Goal: Information Seeking & Learning: Check status

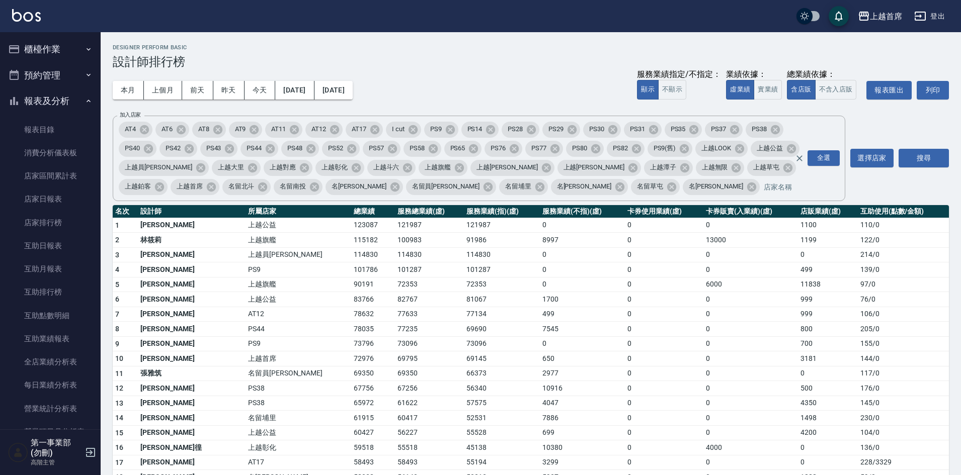
scroll to position [654, 0]
click at [880, 15] on div "上越首席" at bounding box center [886, 16] width 32 height 13
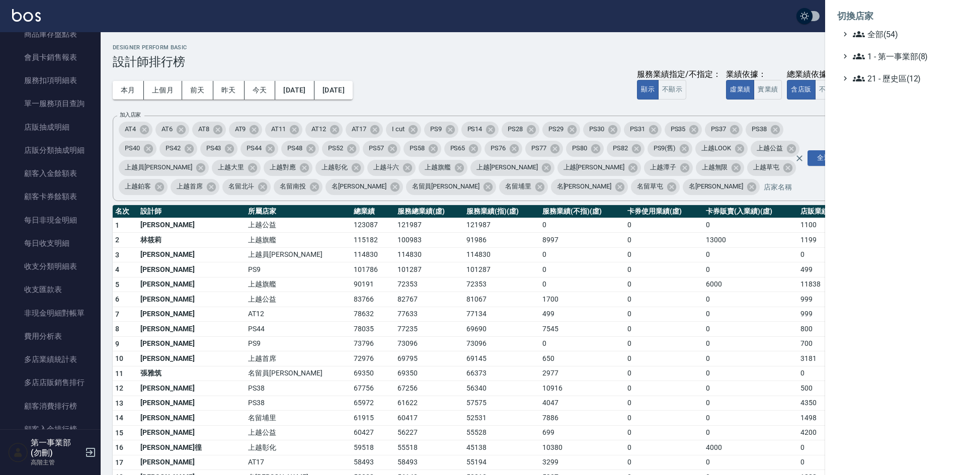
click at [507, 82] on div at bounding box center [483, 237] width 966 height 475
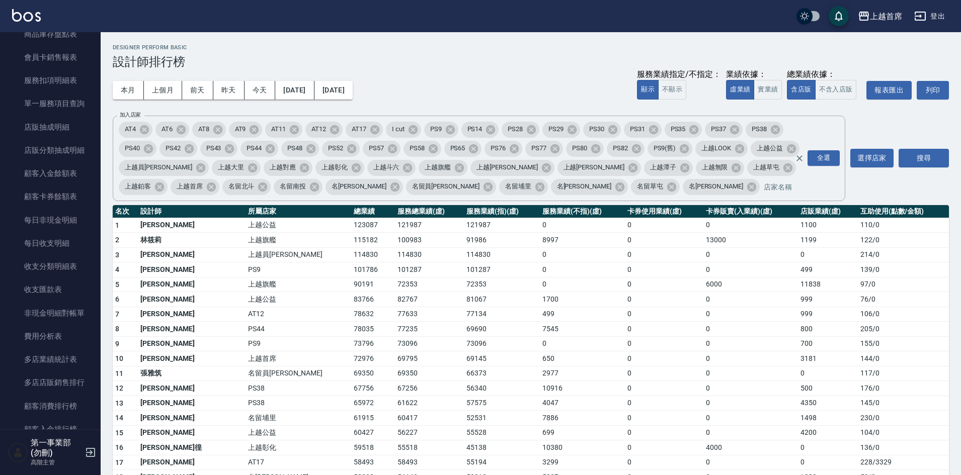
click at [395, 301] on td "82767" at bounding box center [429, 299] width 69 height 15
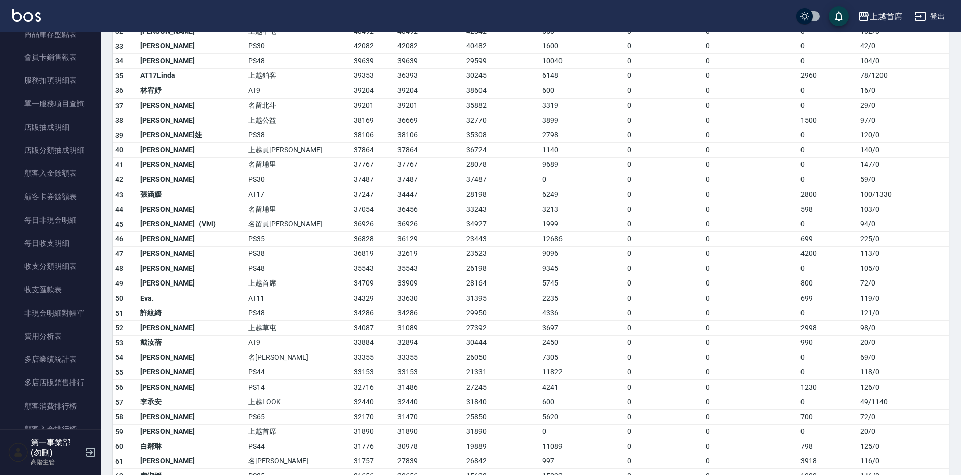
click at [761, 321] on td "0" at bounding box center [750, 328] width 95 height 15
click at [857, 302] on td "119 / 0" at bounding box center [902, 298] width 91 height 15
click at [625, 314] on td "0" at bounding box center [664, 313] width 78 height 15
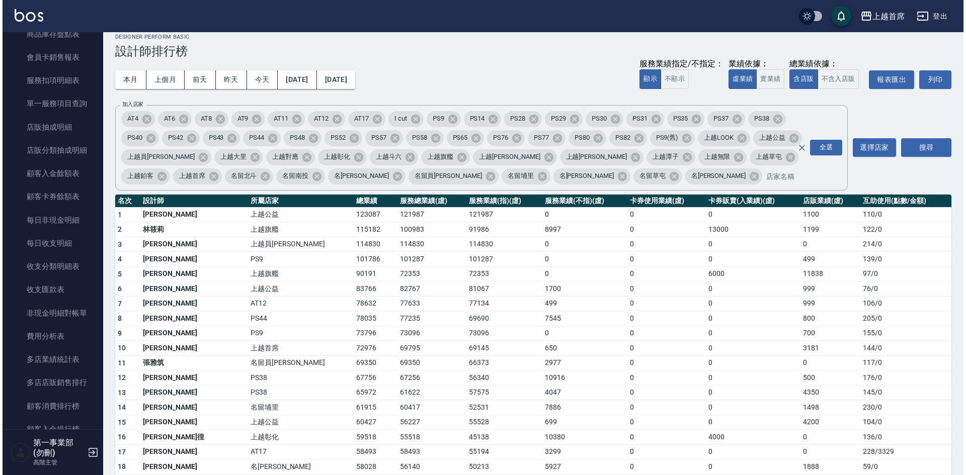
scroll to position [0, 0]
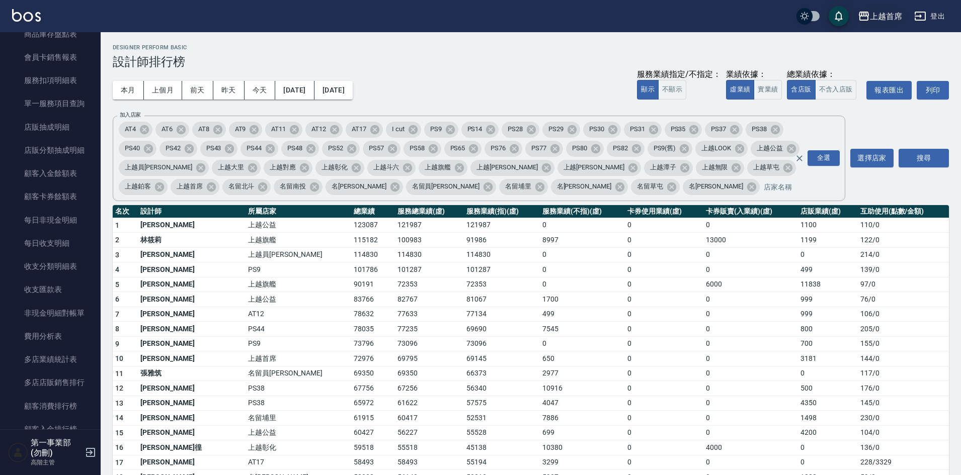
click at [890, 17] on div "上越首席" at bounding box center [886, 16] width 32 height 13
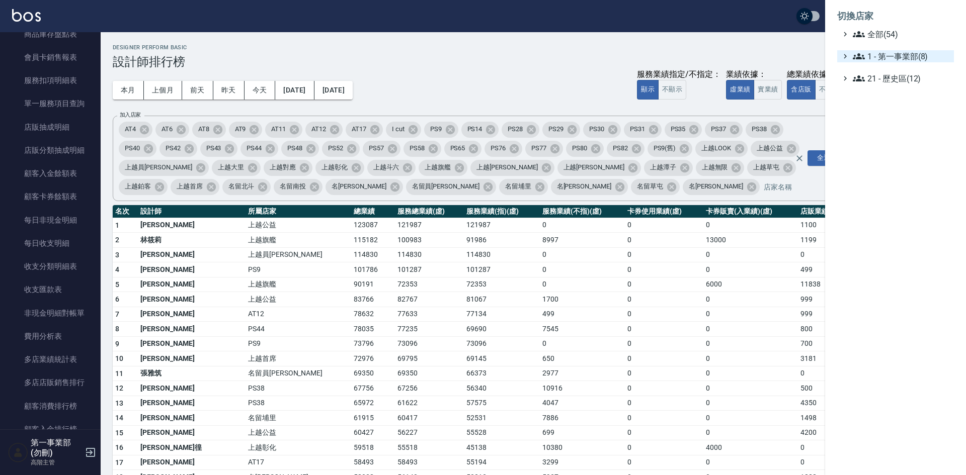
click at [914, 54] on span "1 - 第一事業部(8)" at bounding box center [900, 56] width 97 height 12
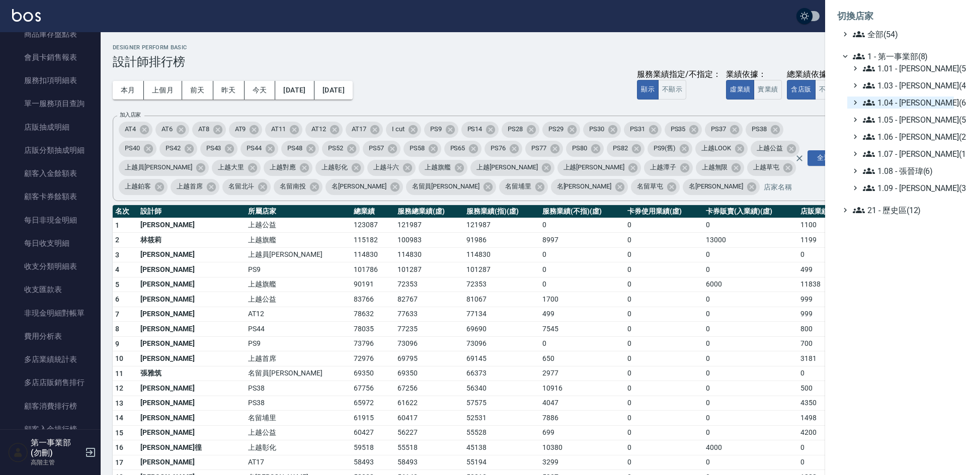
click at [923, 105] on span "1.04 - [PERSON_NAME](6)" at bounding box center [906, 103] width 87 height 12
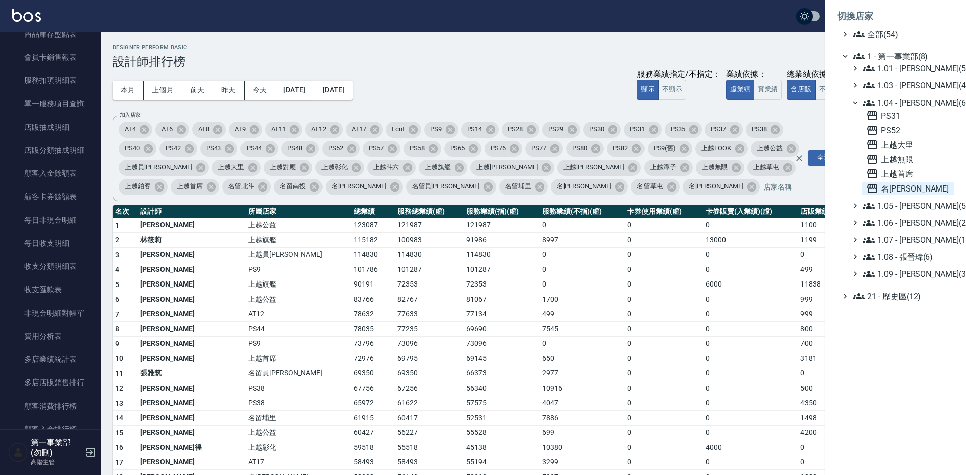
click at [907, 185] on span "名[PERSON_NAME]" at bounding box center [907, 189] width 83 height 12
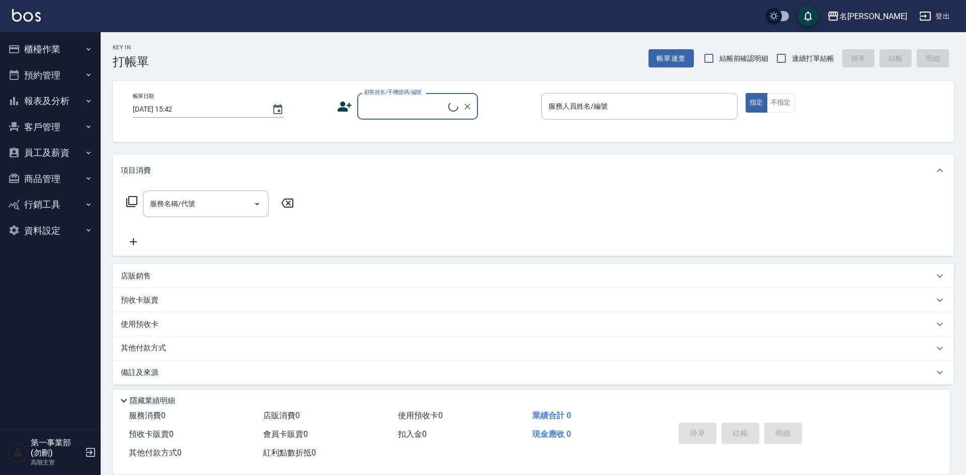
click at [53, 102] on button "報表及分析" at bounding box center [50, 101] width 93 height 26
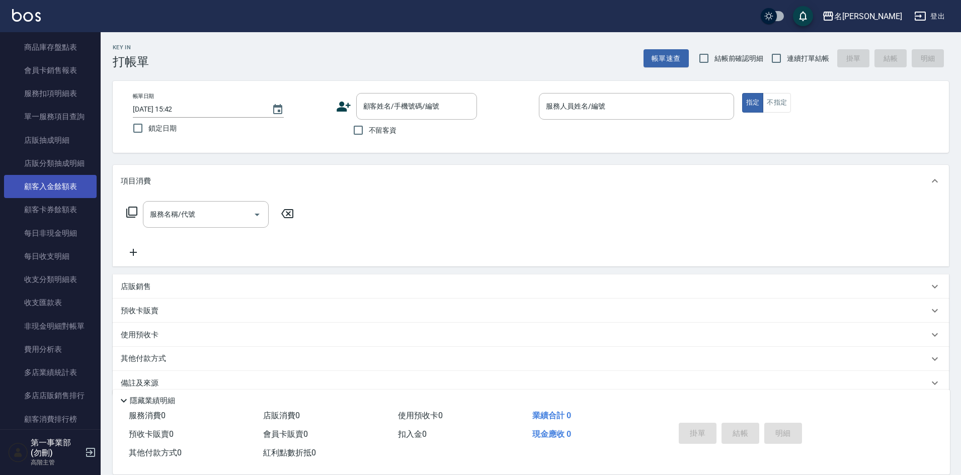
scroll to position [704, 0]
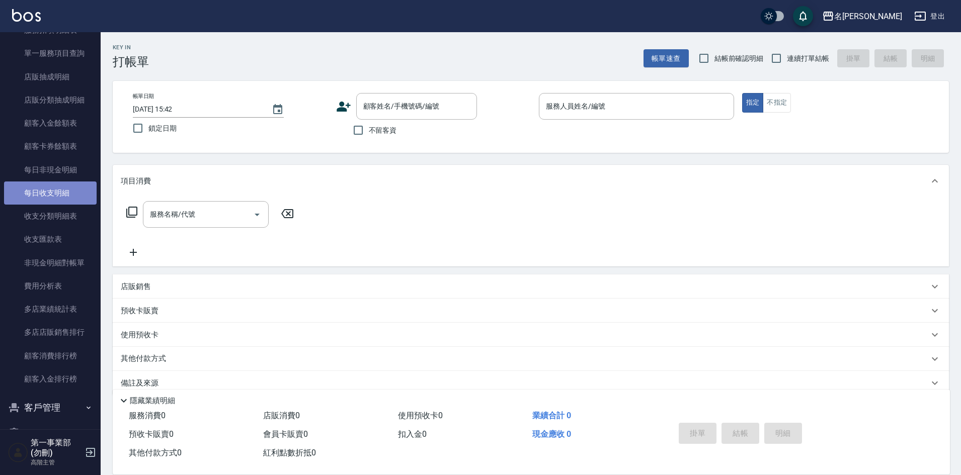
click at [63, 204] on link "每日收支明細" at bounding box center [50, 193] width 93 height 23
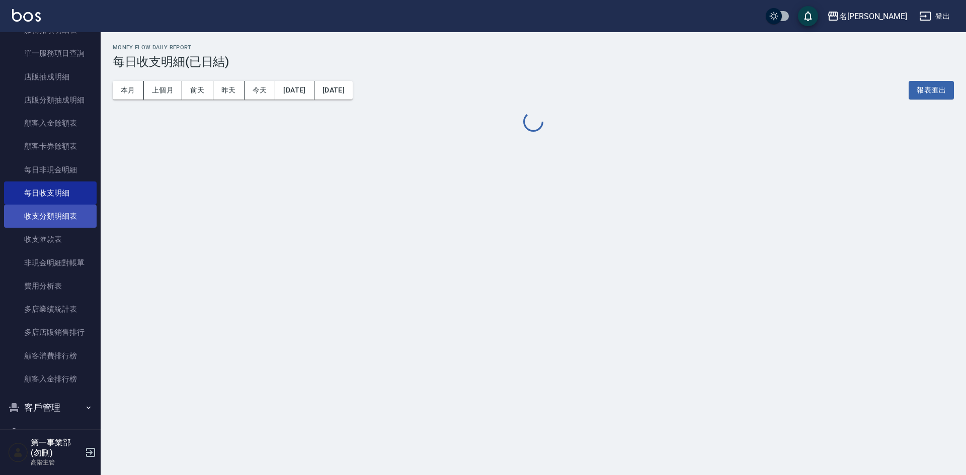
click at [57, 216] on link "收支分類明細表" at bounding box center [50, 216] width 93 height 23
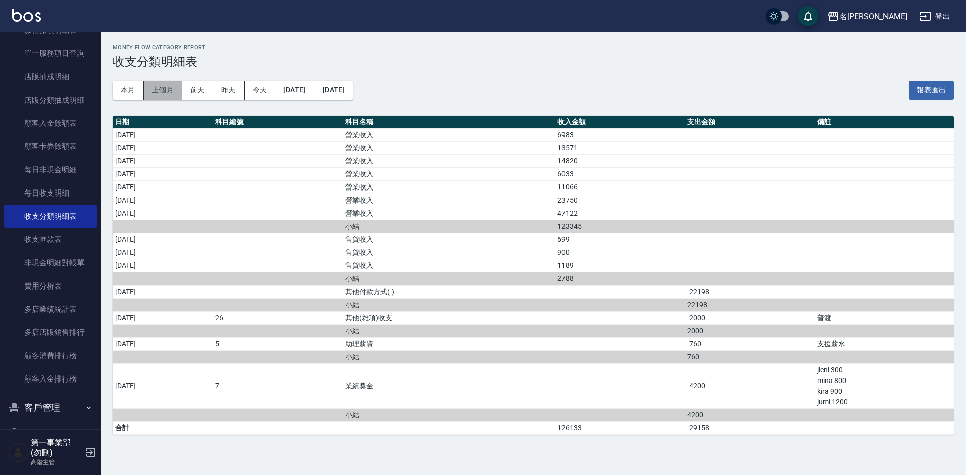
click at [160, 96] on button "上個月" at bounding box center [163, 90] width 38 height 19
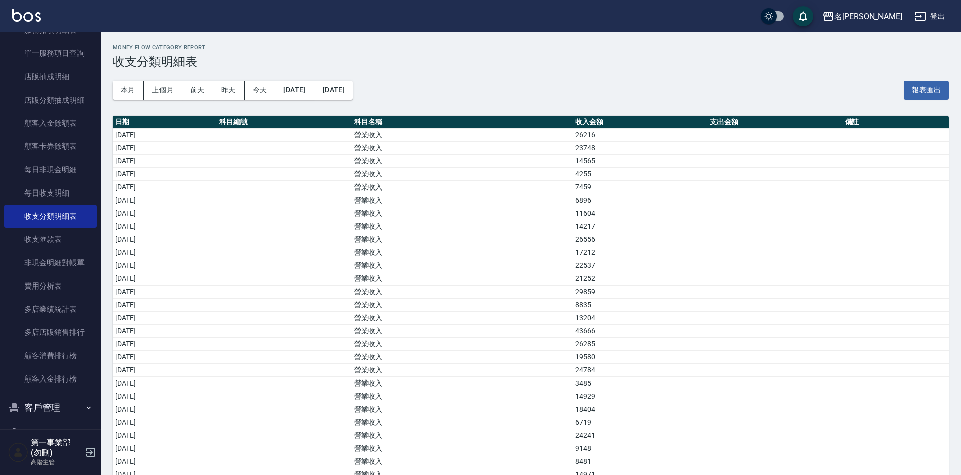
click at [520, 77] on div "本月 上個月 前天 昨天 今天 2025/08/01 2025/08/31 報表匯出" at bounding box center [531, 90] width 836 height 43
click at [641, 66] on h3 "收支分類明細表" at bounding box center [531, 62] width 836 height 14
